Goal: Task Accomplishment & Management: Manage account settings

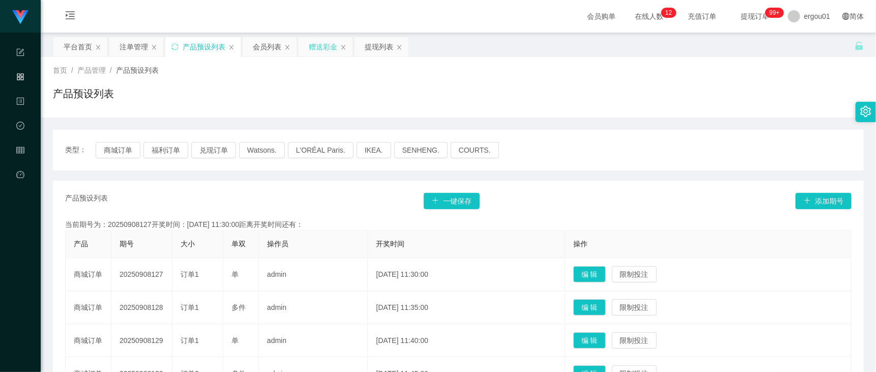
click at [324, 51] on div "赠送彩金" at bounding box center [323, 46] width 28 height 19
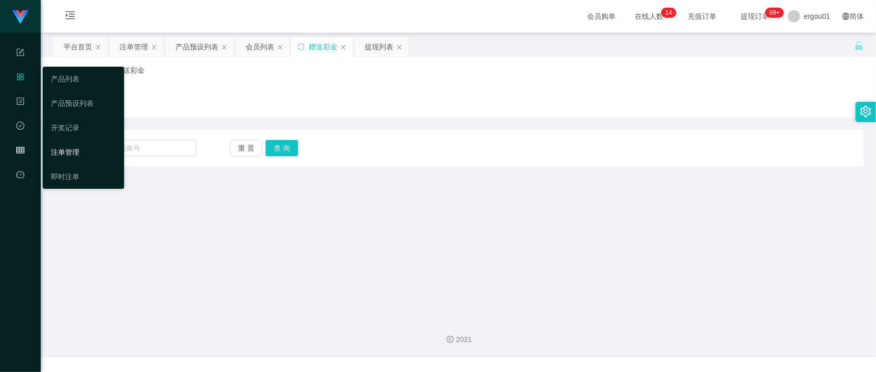
click at [85, 148] on link "注单管理" at bounding box center [83, 152] width 65 height 20
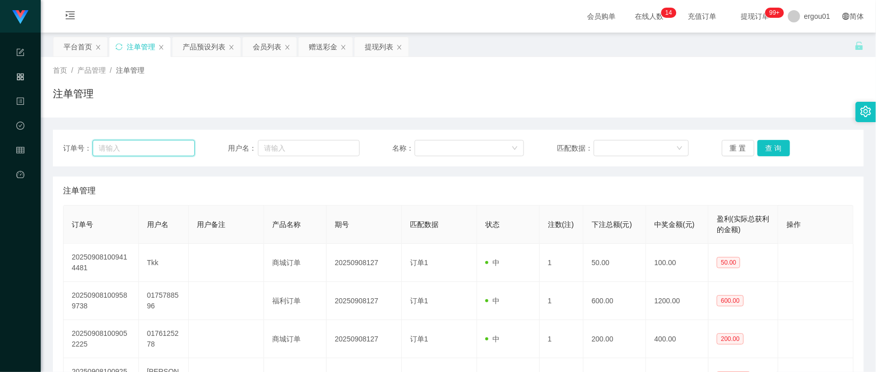
drag, startPoint x: 174, startPoint y: 144, endPoint x: 217, endPoint y: 145, distance: 42.8
click at [174, 144] on input "text" at bounding box center [144, 148] width 102 height 16
click at [299, 146] on input "text" at bounding box center [308, 148] width 101 height 16
type input "Tkk"
drag, startPoint x: 772, startPoint y: 149, endPoint x: 767, endPoint y: 143, distance: 7.6
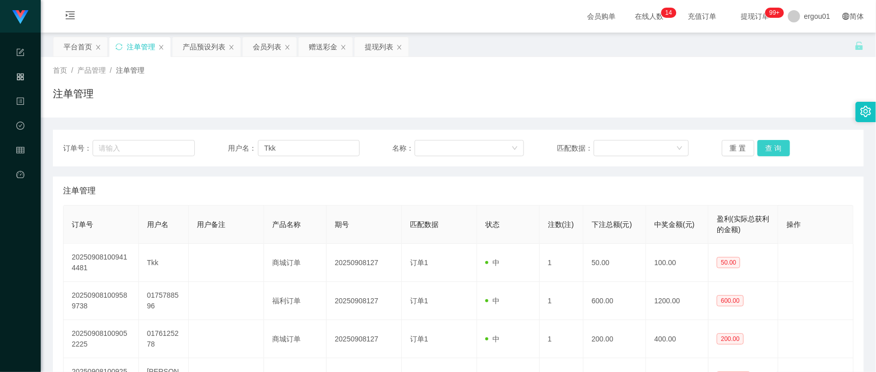
click at [772, 149] on button "查 询" at bounding box center [773, 148] width 33 height 16
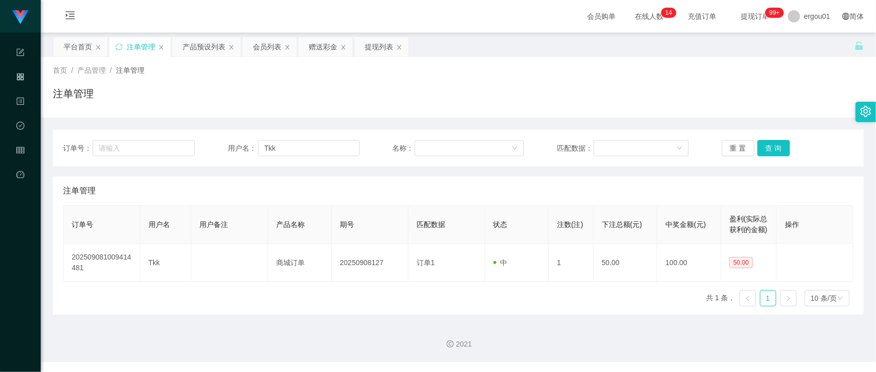
click at [657, 110] on div "首页 / 产品管理 / 注单管理 / 注单管理" at bounding box center [458, 87] width 835 height 61
click at [344, 155] on input "Tkk" at bounding box center [308, 148] width 101 height 16
click at [383, 46] on div "提现列表" at bounding box center [379, 46] width 28 height 19
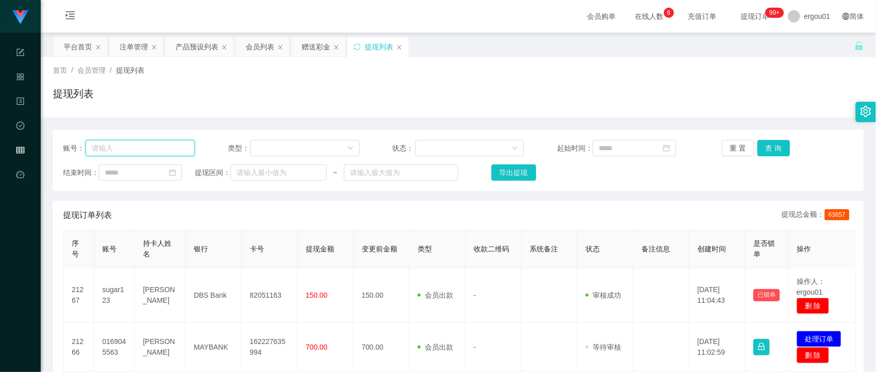
click at [146, 140] on input "text" at bounding box center [139, 148] width 109 height 16
paste input "Tkk"
type input "Tkk"
click at [757, 152] on button "查 询" at bounding box center [773, 148] width 33 height 16
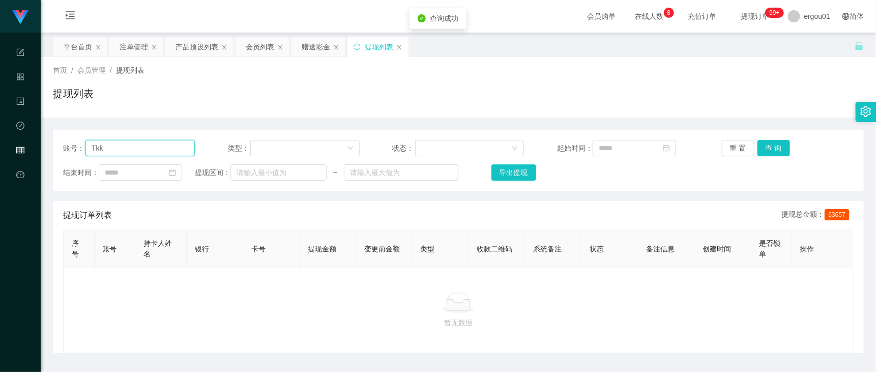
click at [156, 145] on input "Tkk" at bounding box center [139, 148] width 109 height 16
click at [759, 149] on button "查 询" at bounding box center [773, 148] width 33 height 16
click at [148, 152] on input "Tkk" at bounding box center [139, 148] width 109 height 16
click at [139, 47] on div "注单管理" at bounding box center [134, 46] width 28 height 19
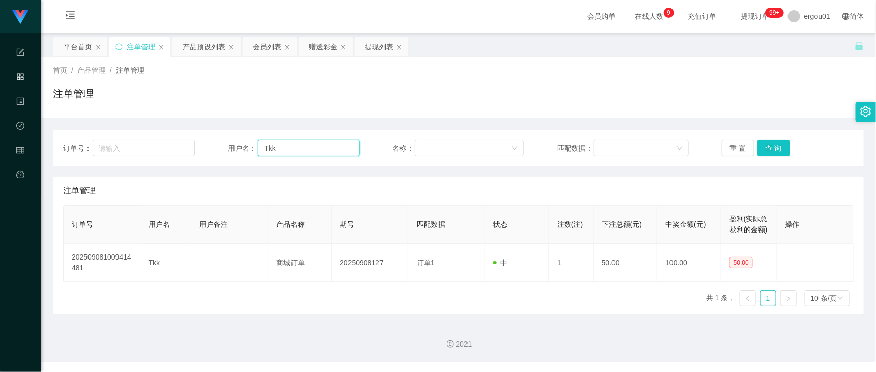
click at [309, 152] on input "Tkk" at bounding box center [308, 148] width 101 height 16
click at [764, 148] on button "查 询" at bounding box center [773, 148] width 33 height 16
click at [328, 44] on div "赠送彩金" at bounding box center [323, 46] width 28 height 19
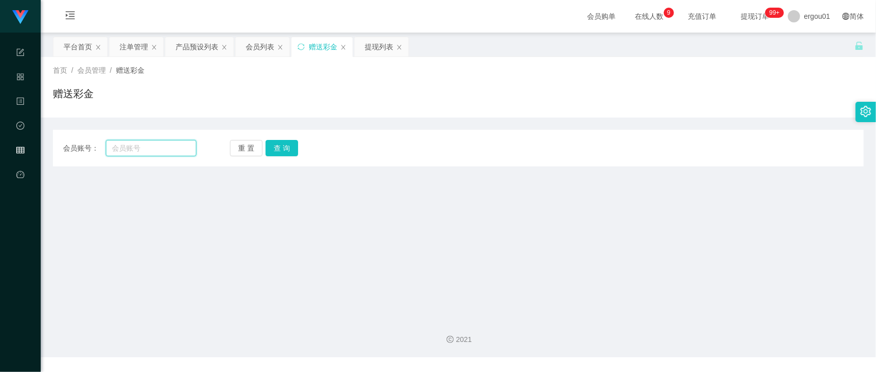
click at [181, 143] on input "text" at bounding box center [151, 148] width 91 height 16
paste input "Tkk"
type input "Tkk"
click at [291, 148] on button "查 询" at bounding box center [282, 148] width 33 height 16
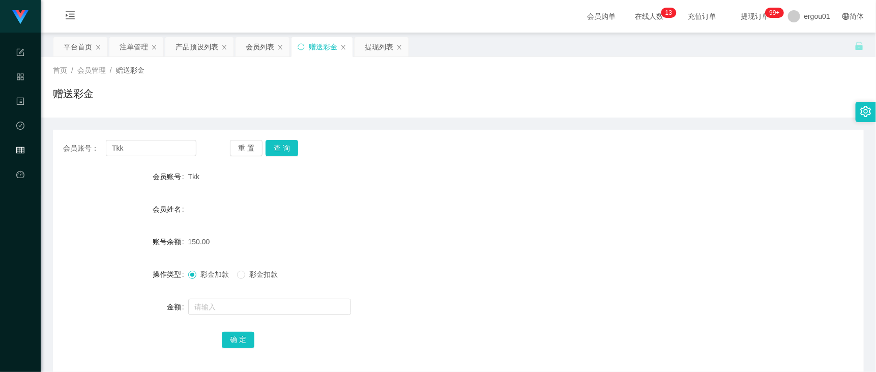
click at [174, 270] on label "操作类型" at bounding box center [171, 274] width 36 height 8
click at [179, 149] on input "Tkk" at bounding box center [151, 148] width 91 height 16
drag, startPoint x: 379, startPoint y: 52, endPoint x: 376, endPoint y: 82, distance: 30.2
click at [379, 52] on div "提现列表" at bounding box center [379, 46] width 28 height 19
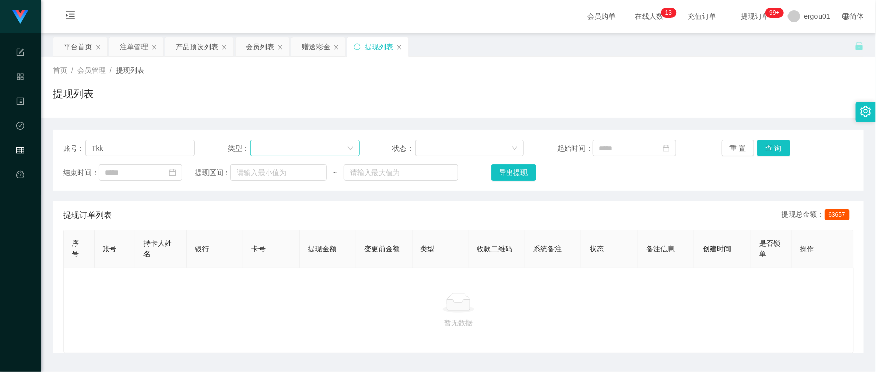
click at [266, 138] on div "账号： Tkk 类型： 状态： 起始时间： 重 置 查 询 结束时间： 提现区间： ~ 导出提现" at bounding box center [458, 160] width 811 height 61
drag, startPoint x: 158, startPoint y: 149, endPoint x: 304, endPoint y: 168, distance: 147.8
click at [158, 149] on input "Tkk" at bounding box center [139, 148] width 109 height 16
click at [758, 150] on button "查 询" at bounding box center [773, 148] width 33 height 16
click at [759, 150] on div "重 置 查 询" at bounding box center [788, 148] width 132 height 16
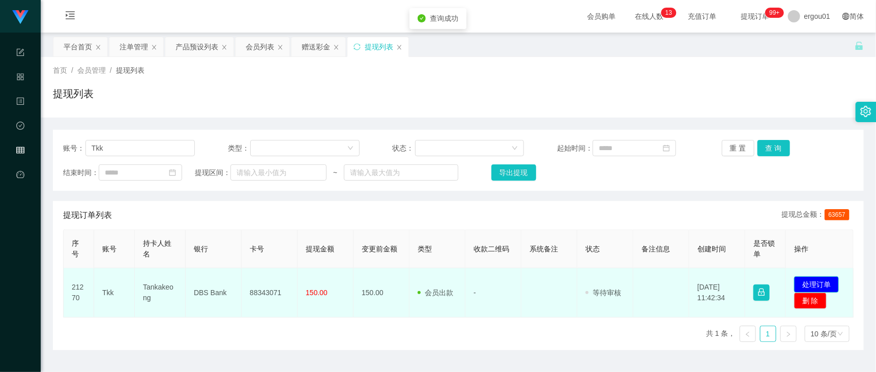
click at [827, 292] on button "处理订单" at bounding box center [816, 284] width 45 height 16
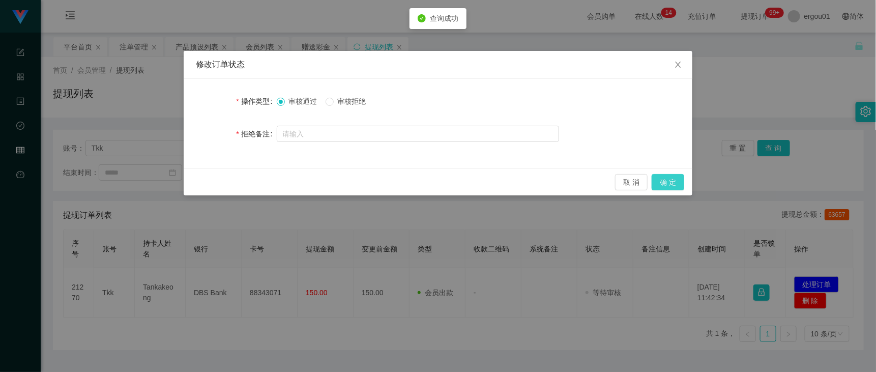
click at [684, 180] on button "确 定" at bounding box center [668, 182] width 33 height 16
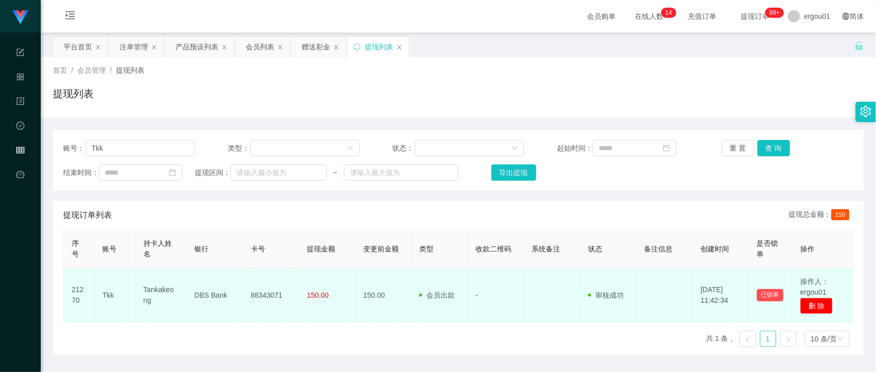
drag, startPoint x: 581, startPoint y: 308, endPoint x: 583, endPoint y: 299, distance: 9.5
click at [583, 304] on td "审核驳回 审核成功 等待审核" at bounding box center [608, 295] width 56 height 54
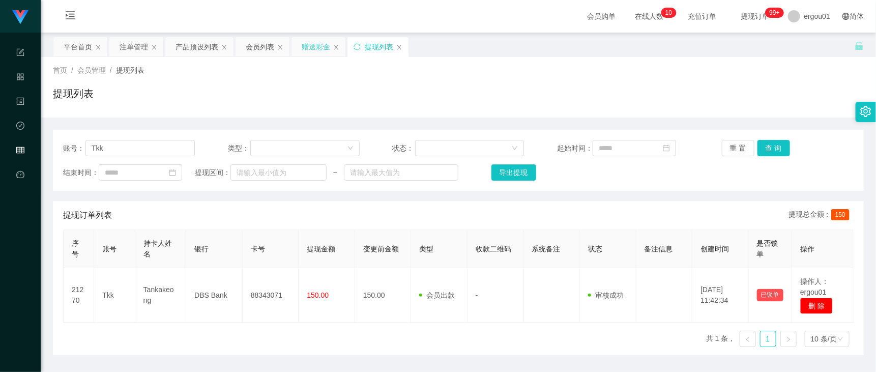
click at [308, 42] on div "赠送彩金" at bounding box center [316, 46] width 28 height 19
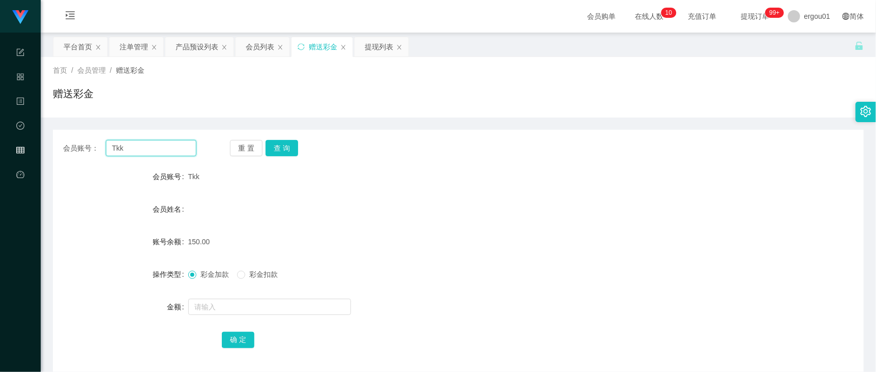
click at [193, 145] on input "Tkk" at bounding box center [151, 148] width 91 height 16
paste input "97571769"
type input "97571769"
click at [285, 142] on button "查 询" at bounding box center [282, 148] width 33 height 16
click at [224, 298] on form "会员账号 97571769 会员姓名 账号余额 0.00 操作类型 彩金加款 彩金扣款 金额 确 定" at bounding box center [458, 257] width 811 height 183
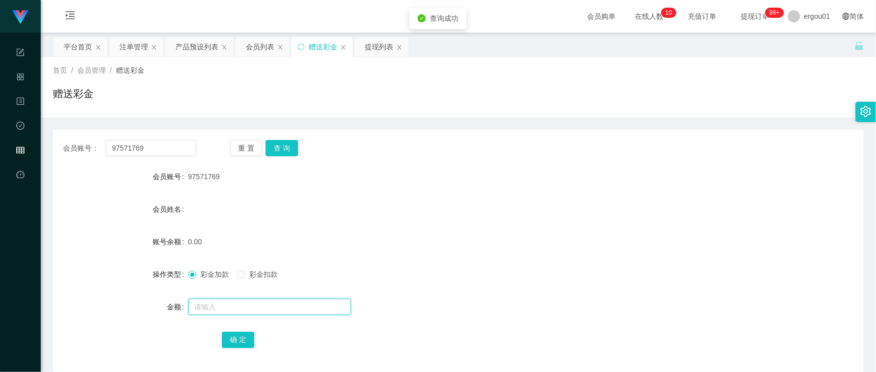
click at [224, 301] on input "text" at bounding box center [269, 307] width 163 height 16
type input "100"
click at [242, 335] on button "确 定" at bounding box center [238, 340] width 33 height 16
click at [206, 50] on div "产品预设列表" at bounding box center [196, 46] width 43 height 19
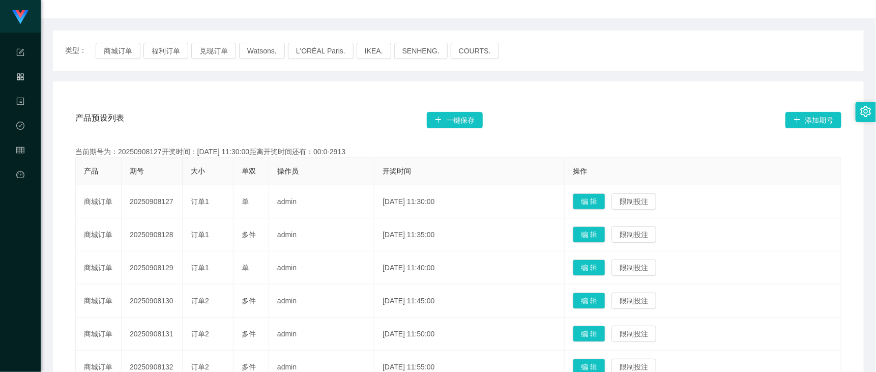
scroll to position [318, 0]
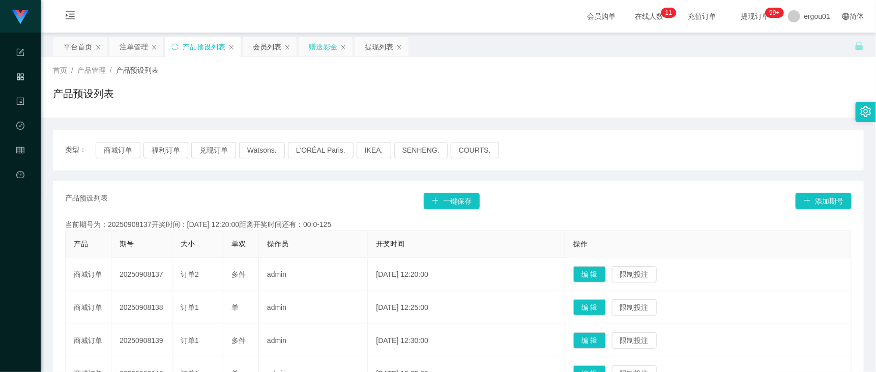
click at [327, 44] on div "赠送彩金" at bounding box center [323, 46] width 28 height 19
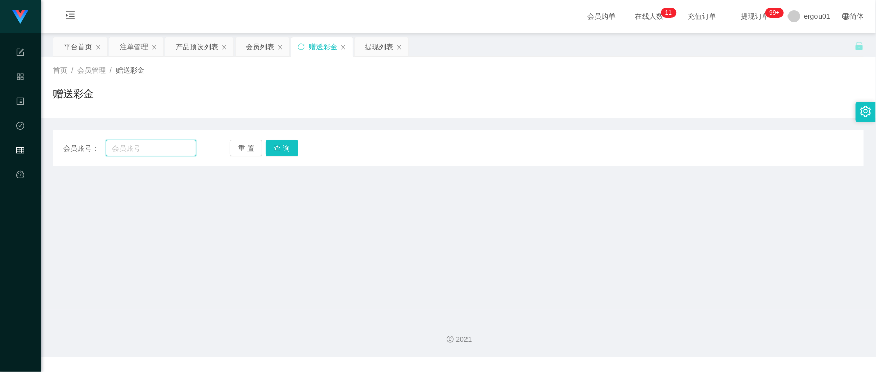
click at [158, 150] on input "text" at bounding box center [151, 148] width 91 height 16
paste input "97571769"
type input "97571769"
click at [280, 141] on button "查 询" at bounding box center [282, 148] width 33 height 16
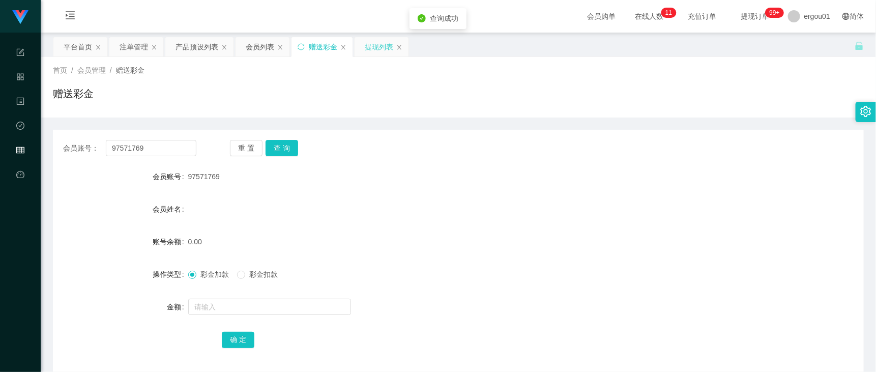
click at [374, 44] on div "提现列表" at bounding box center [379, 46] width 28 height 19
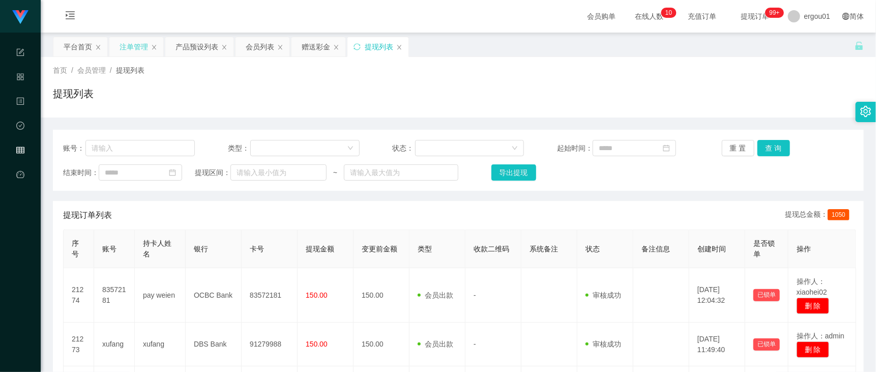
click at [138, 47] on div "注单管理" at bounding box center [134, 46] width 28 height 19
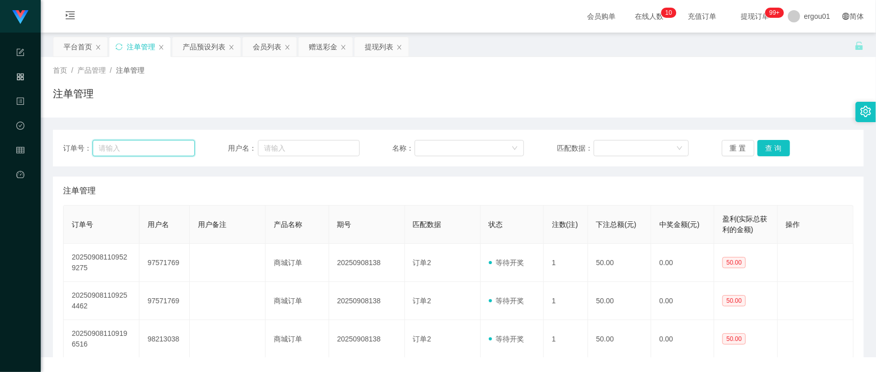
click at [167, 148] on input "text" at bounding box center [144, 148] width 102 height 16
click at [270, 145] on input "text" at bounding box center [308, 148] width 101 height 16
paste input "97571769"
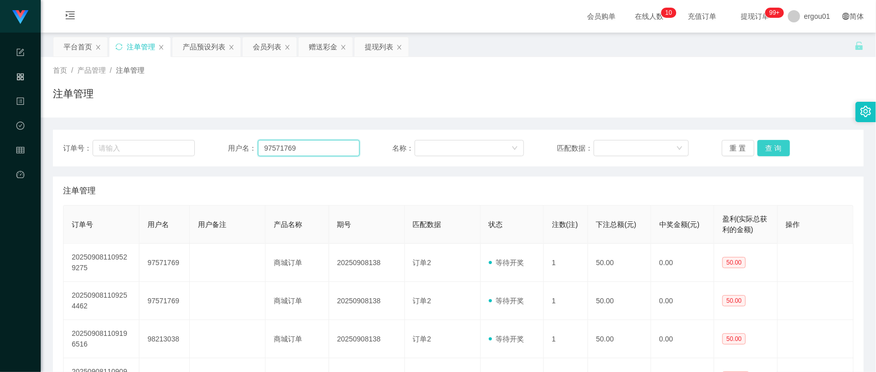
type input "97571769"
click at [771, 149] on button "查 询" at bounding box center [773, 148] width 33 height 16
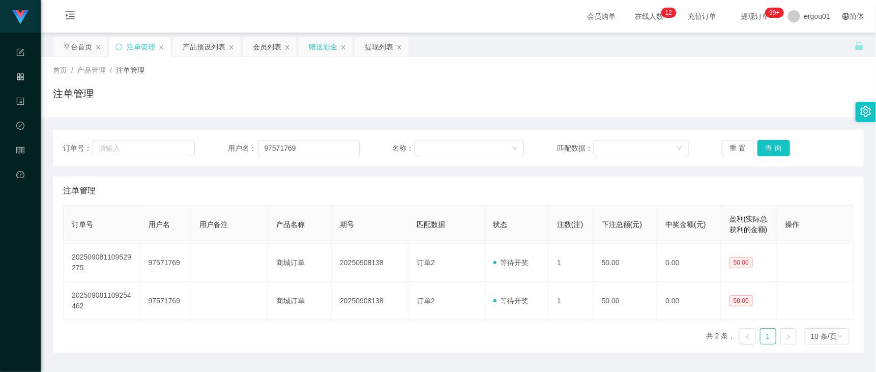
click at [314, 50] on div "赠送彩金" at bounding box center [323, 46] width 28 height 19
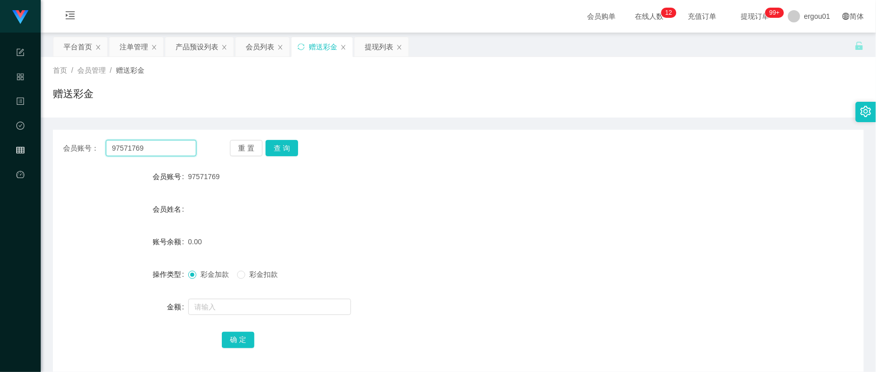
click at [131, 151] on input "97571769" at bounding box center [151, 148] width 91 height 16
click at [285, 143] on button "查 询" at bounding box center [282, 148] width 33 height 16
click at [252, 274] on span "彩金扣款" at bounding box center [263, 274] width 37 height 8
click at [202, 281] on div "彩金加款 彩金扣款" at bounding box center [424, 274] width 473 height 20
click at [203, 275] on span "彩金加款" at bounding box center [214, 274] width 37 height 8
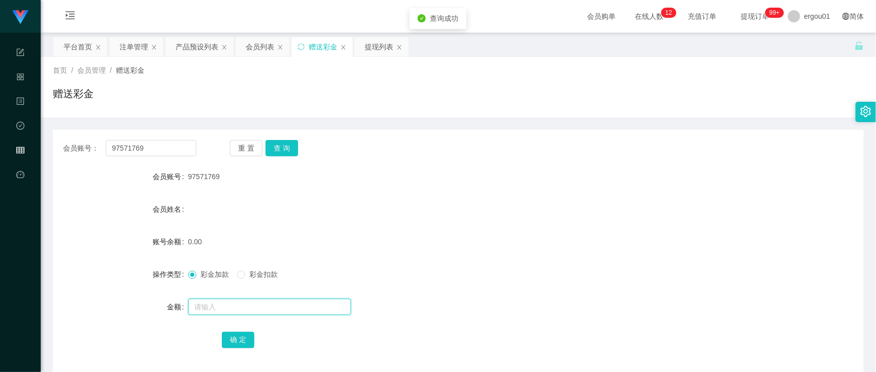
click at [223, 303] on input "text" at bounding box center [269, 307] width 163 height 16
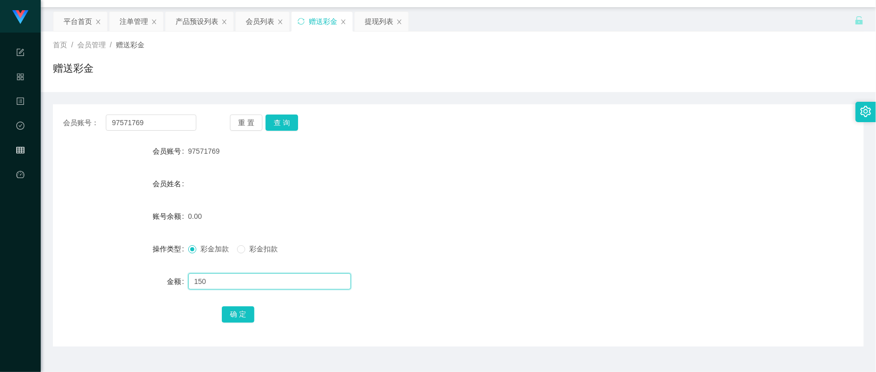
scroll to position [47, 0]
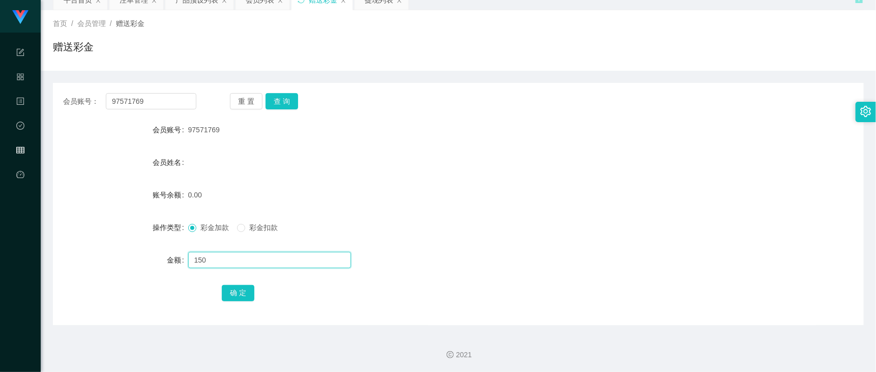
type input "150"
click at [245, 283] on div "确 定" at bounding box center [458, 292] width 473 height 20
click at [242, 293] on button "确 定" at bounding box center [238, 293] width 33 height 16
click at [179, 96] on input "97571769" at bounding box center [151, 101] width 91 height 16
paste input "baigang"
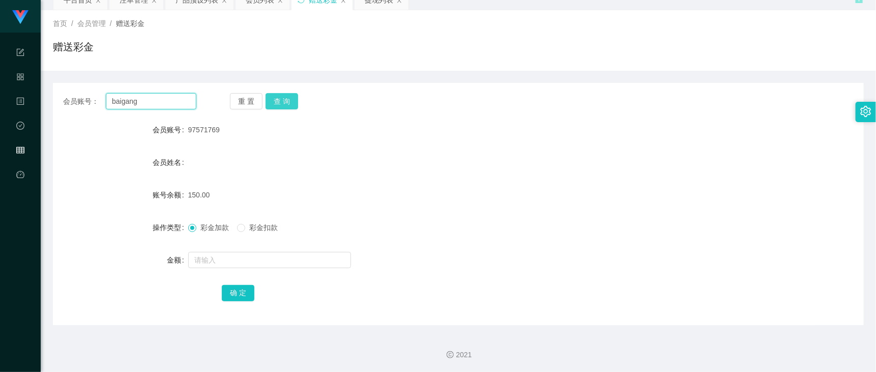
type input "baigang"
click at [284, 99] on button "查 询" at bounding box center [282, 101] width 33 height 16
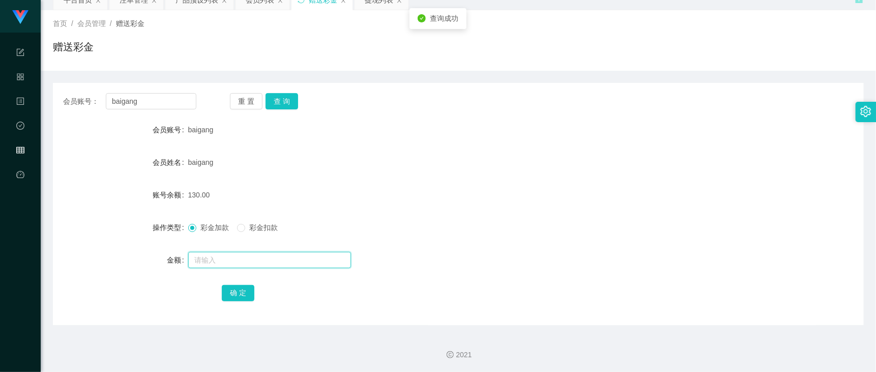
click at [226, 263] on input "text" at bounding box center [269, 260] width 163 height 16
drag, startPoint x: 253, startPoint y: 238, endPoint x: 257, endPoint y: 231, distance: 7.8
click at [253, 238] on form "会员账号 baigang 会员姓名 baigang 账号余额 130.00 操作类型 彩金加款 彩金扣款 金额 确 定" at bounding box center [458, 211] width 811 height 183
click at [257, 231] on label "彩金扣款" at bounding box center [259, 227] width 45 height 11
click at [236, 265] on input "text" at bounding box center [269, 260] width 163 height 16
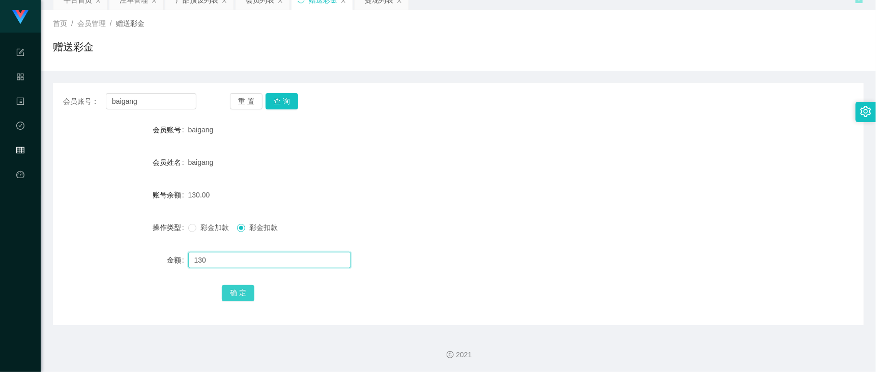
type input "130"
click at [225, 288] on button "确 定" at bounding box center [238, 293] width 33 height 16
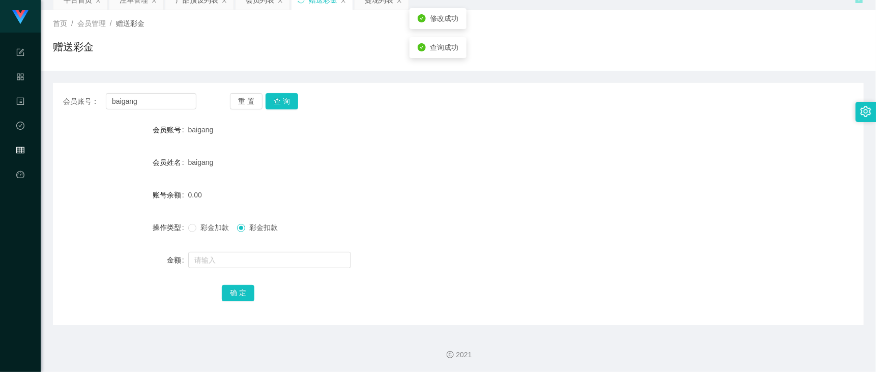
click at [202, 220] on div "彩金加款 彩金扣款" at bounding box center [424, 227] width 473 height 20
click at [203, 226] on span "彩金加款" at bounding box center [214, 227] width 37 height 8
click at [222, 273] on form "会员账号 baigang 会员姓名 baigang 账号余额 0.00 操作类型 彩金加款 彩金扣款 金额 确 定" at bounding box center [458, 211] width 811 height 183
click at [233, 254] on input "text" at bounding box center [269, 260] width 163 height 16
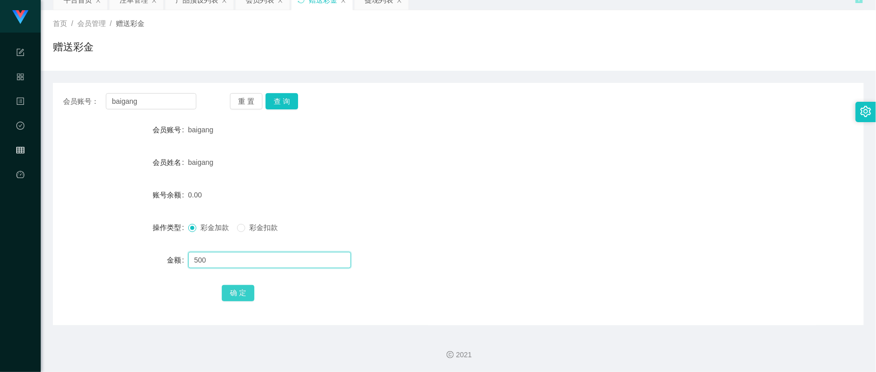
type input "500"
click at [229, 288] on button "确 定" at bounding box center [238, 293] width 33 height 16
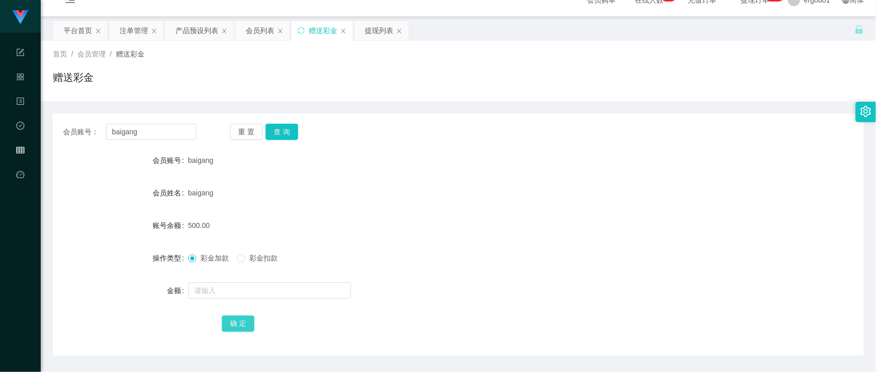
scroll to position [0, 0]
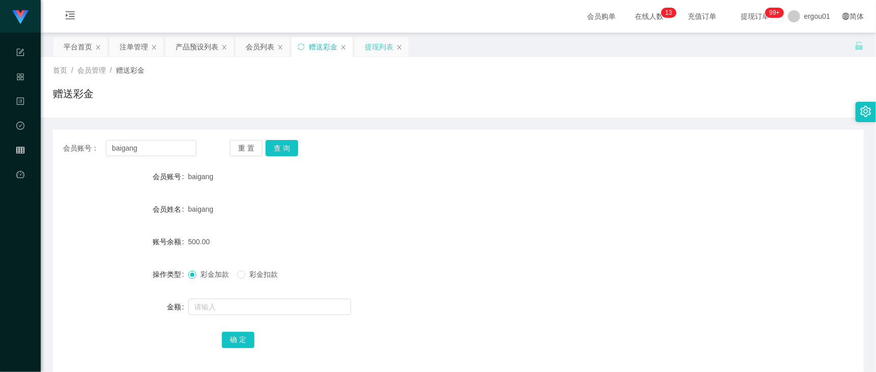
click at [385, 41] on div "提现列表" at bounding box center [379, 46] width 28 height 19
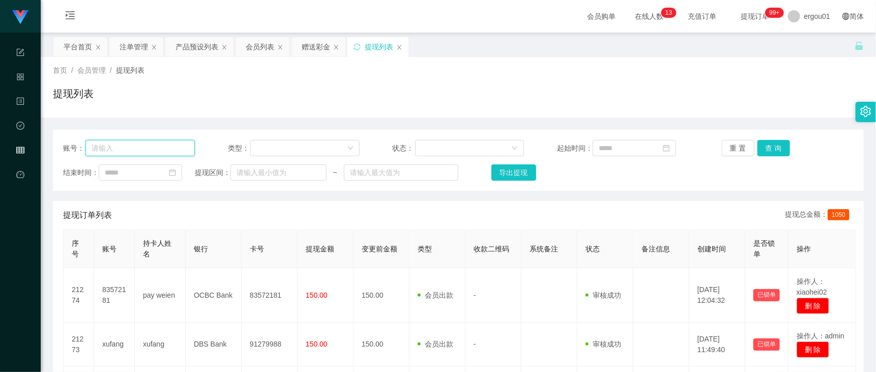
click at [137, 146] on input "text" at bounding box center [139, 148] width 109 height 16
paste input "97571769"
type input "97571769"
click at [767, 143] on button "查 询" at bounding box center [773, 148] width 33 height 16
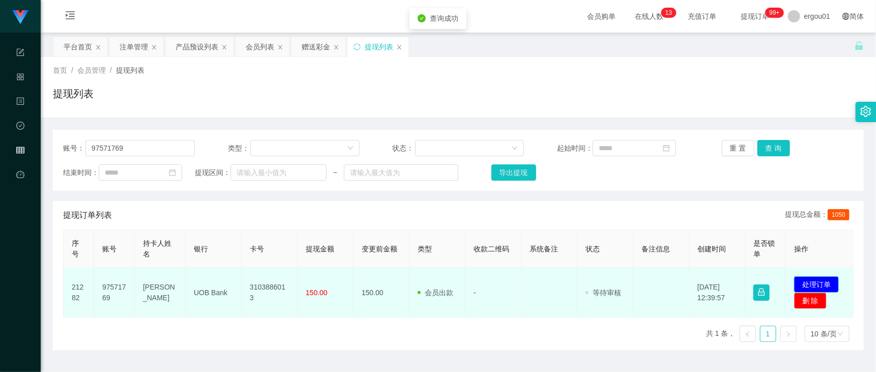
click at [809, 286] on button "处理订单" at bounding box center [816, 284] width 45 height 16
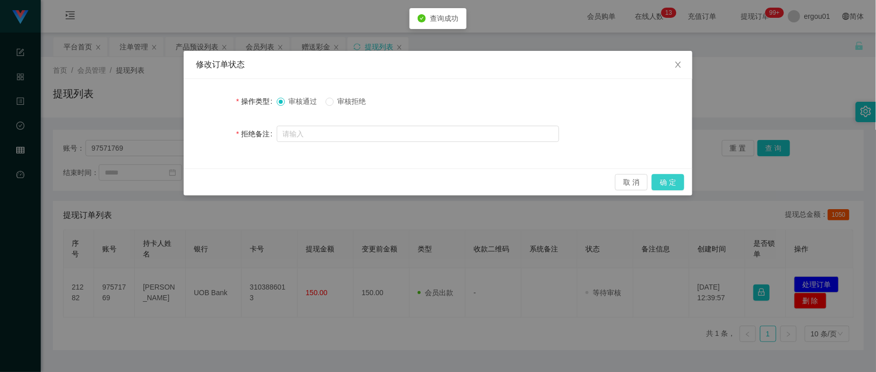
click at [661, 185] on button "确 定" at bounding box center [668, 182] width 33 height 16
